Goal: Information Seeking & Learning: Learn about a topic

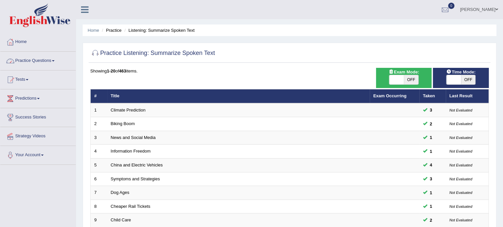
click at [50, 60] on link "Practice Questions" at bounding box center [37, 60] width 75 height 17
click at [50, 60] on link "Practice Questions" at bounding box center [37, 60] width 74 height 17
click at [55, 61] on span at bounding box center [53, 60] width 3 height 1
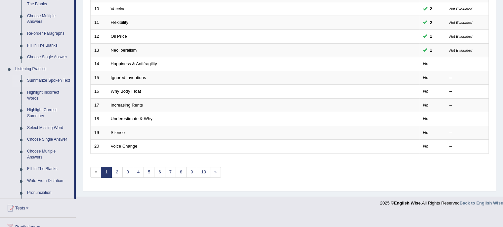
scroll to position [230, 0]
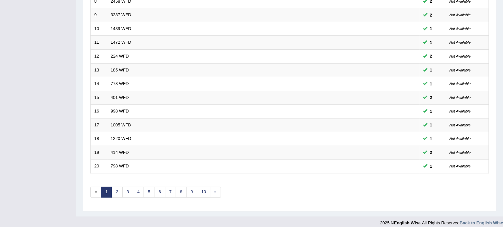
scroll to position [209, 0]
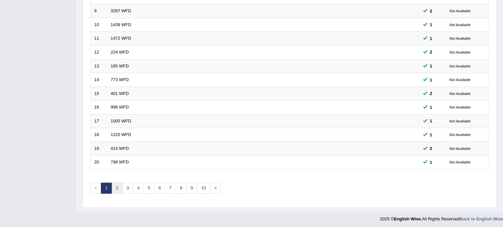
click at [114, 186] on link "2" at bounding box center [117, 188] width 11 height 11
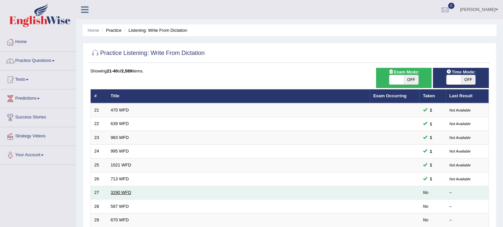
click at [125, 193] on link "3290 WFD" at bounding box center [121, 192] width 21 height 5
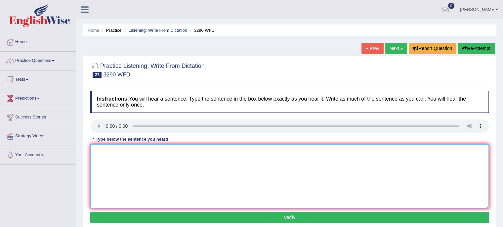
click at [114, 155] on textarea at bounding box center [289, 176] width 399 height 64
type textarea "you are required to attend lecture and submit"
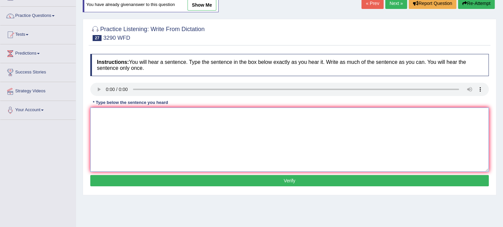
click at [104, 115] on textarea at bounding box center [289, 140] width 399 height 64
click at [149, 112] on textarea "you are required to attend weekly lectures" at bounding box center [289, 140] width 399 height 64
type textarea "you are required to attend lectureweekly lectures"
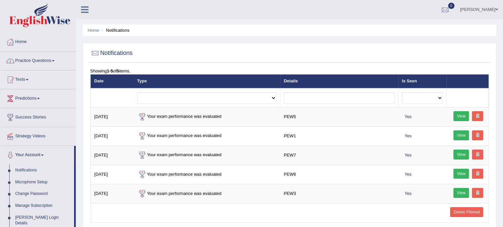
click at [47, 61] on link "Practice Questions" at bounding box center [37, 60] width 75 height 17
